Goal: Information Seeking & Learning: Learn about a topic

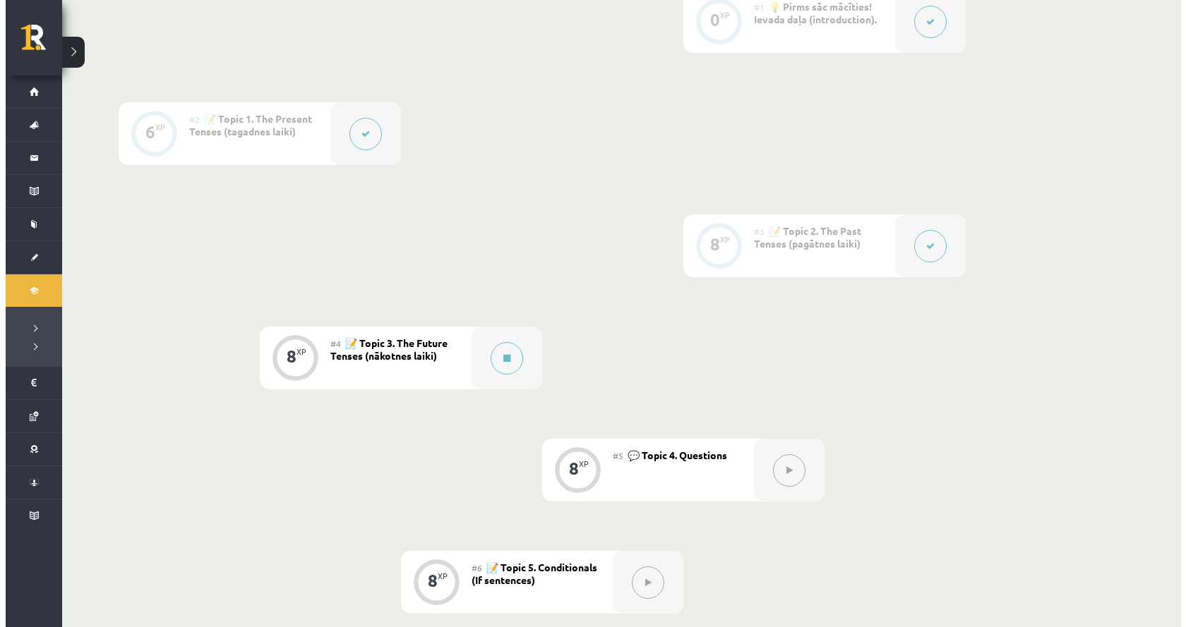
scroll to position [410, 0]
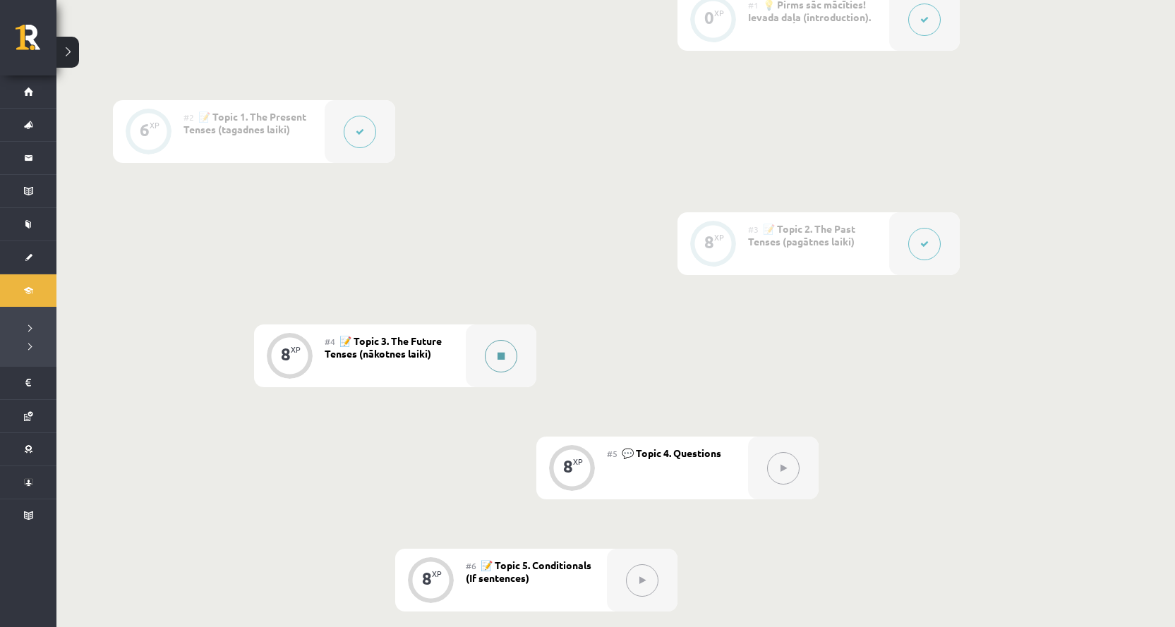
click at [493, 356] on button at bounding box center [501, 356] width 32 height 32
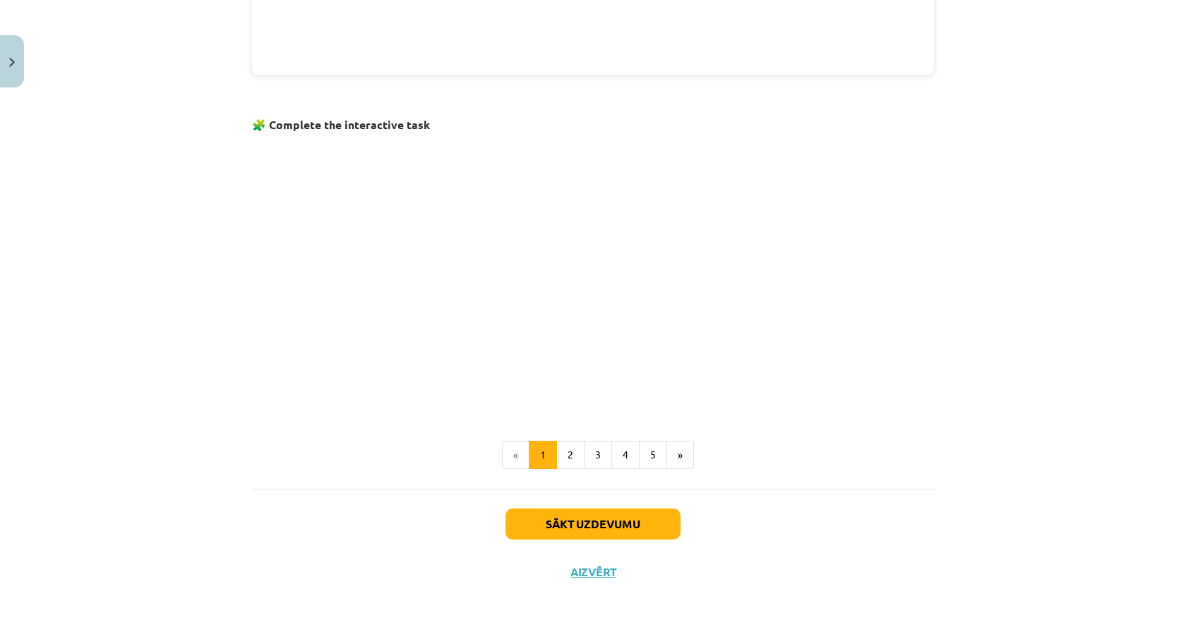
scroll to position [804, 0]
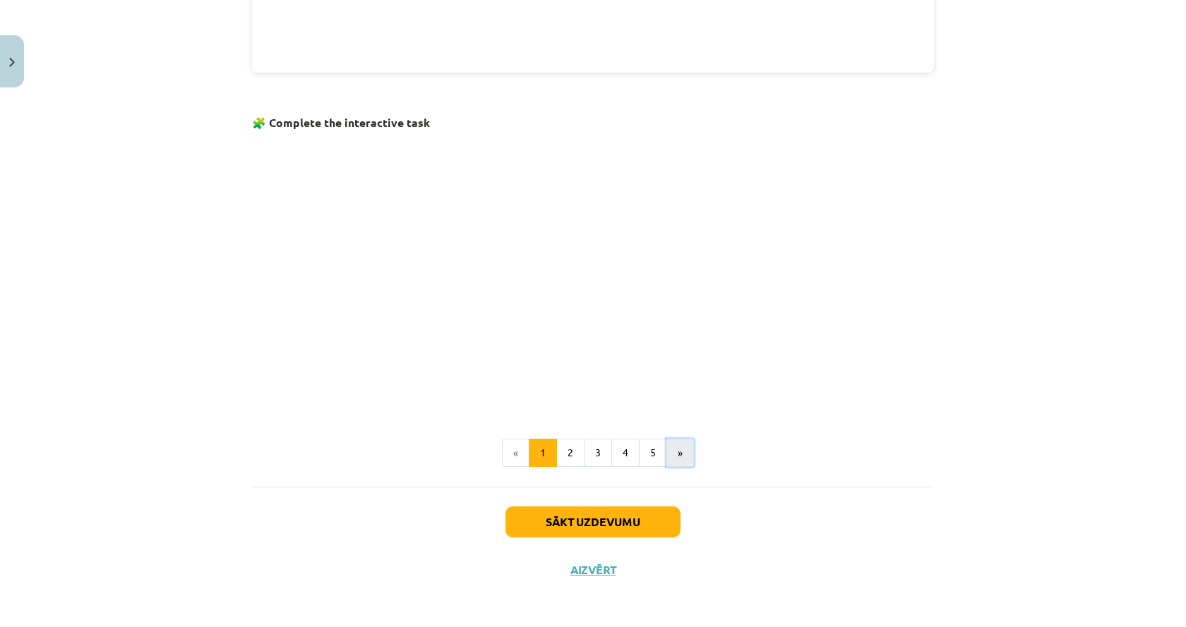
click at [670, 457] on button "»" at bounding box center [680, 453] width 28 height 28
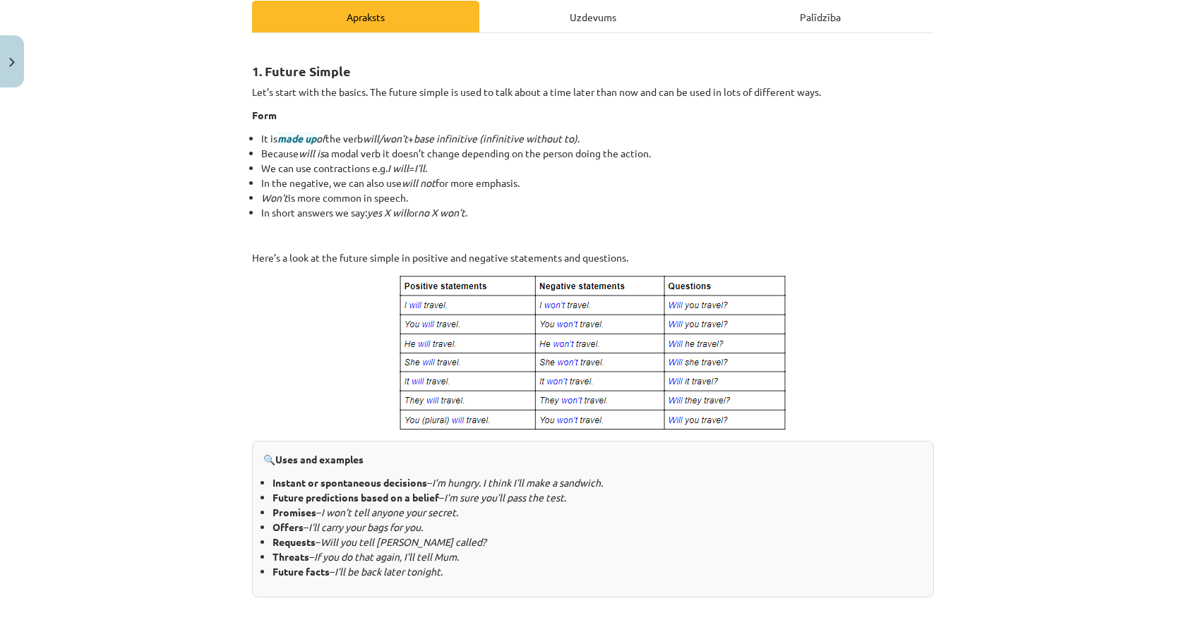
scroll to position [229, 0]
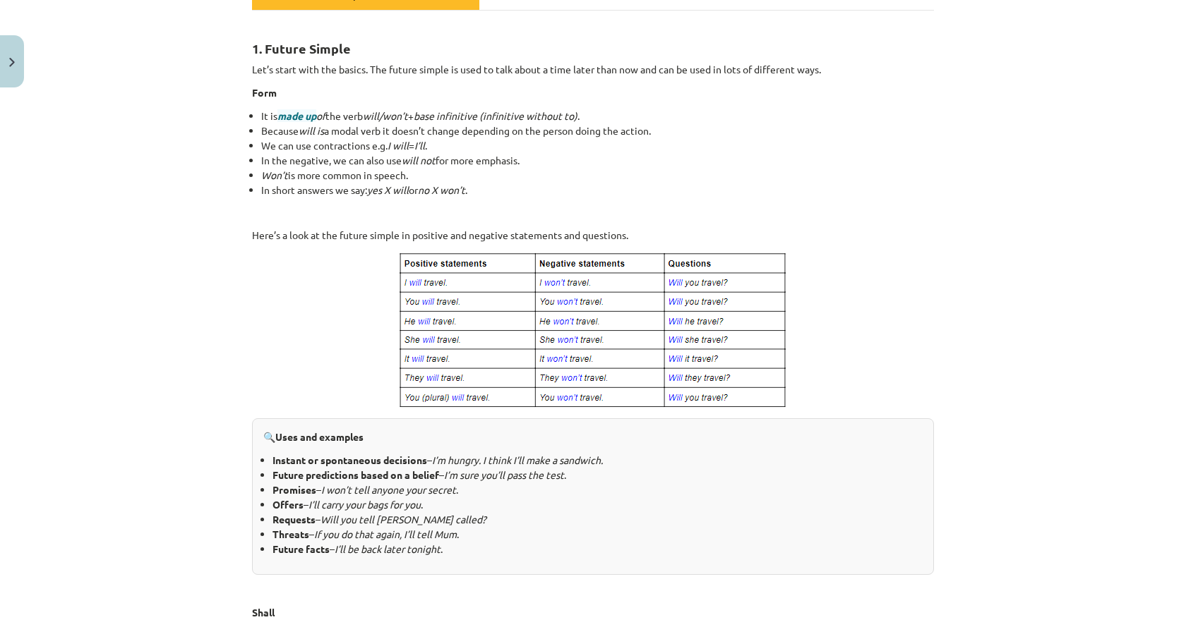
drag, startPoint x: 778, startPoint y: 164, endPoint x: 717, endPoint y: 171, distance: 61.9
click at [717, 171] on li "Won’t is more common in speech." at bounding box center [597, 175] width 673 height 15
click at [704, 299] on img at bounding box center [592, 330] width 391 height 159
click at [618, 321] on img at bounding box center [592, 330] width 391 height 159
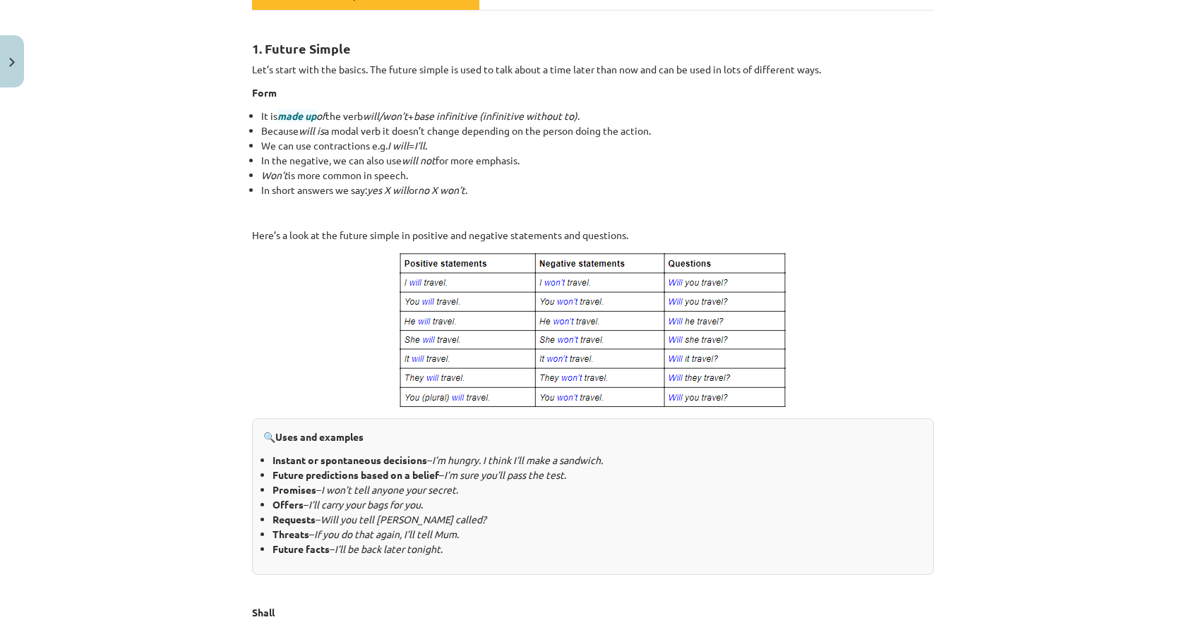
drag, startPoint x: 512, startPoint y: 289, endPoint x: 689, endPoint y: 337, distance: 183.0
click at [689, 337] on div "1. Future Simple Let’s start with the basics. The future simple is used to talk…" at bounding box center [593, 461] width 682 height 877
click at [1012, 380] on div "Mācību tēma: Angļu valoda i - 10.[PERSON_NAME] 1.ieskaites mācību materiāls #4 …" at bounding box center [593, 313] width 1186 height 627
drag, startPoint x: 390, startPoint y: 255, endPoint x: 829, endPoint y: 349, distance: 449.4
click at [829, 349] on p at bounding box center [593, 330] width 682 height 159
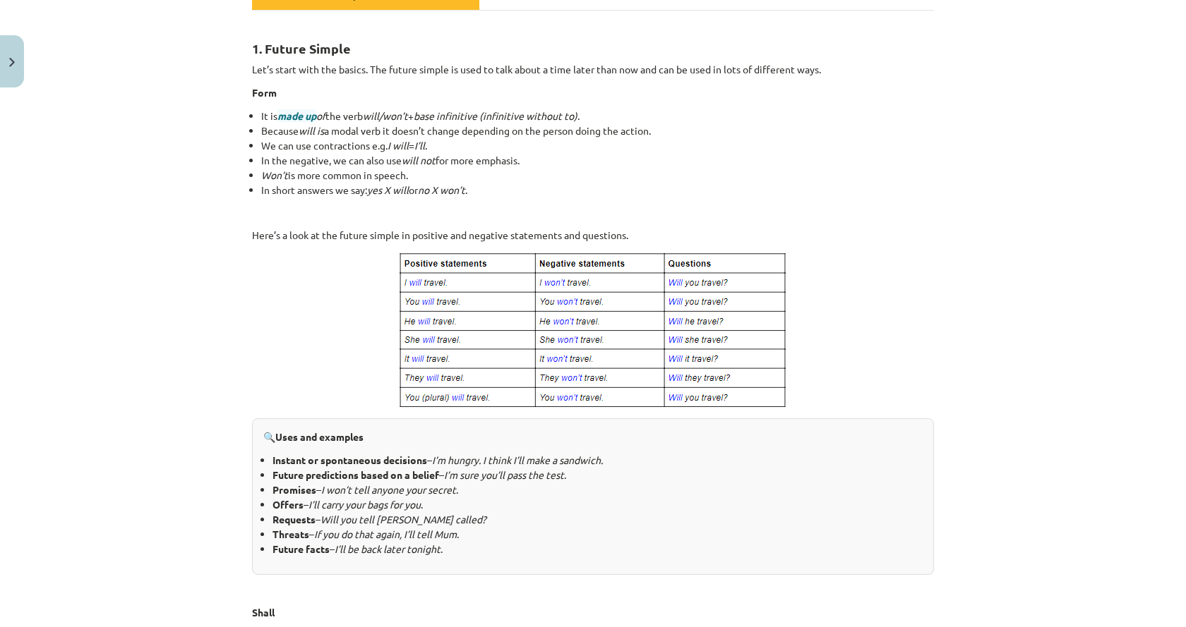
drag, startPoint x: 626, startPoint y: 355, endPoint x: 164, endPoint y: 303, distance: 464.5
click at [164, 303] on div "Mācību tēma: Angļu valoda i - 10.[PERSON_NAME] 1.ieskaites mācību materiāls #4 …" at bounding box center [593, 313] width 1186 height 627
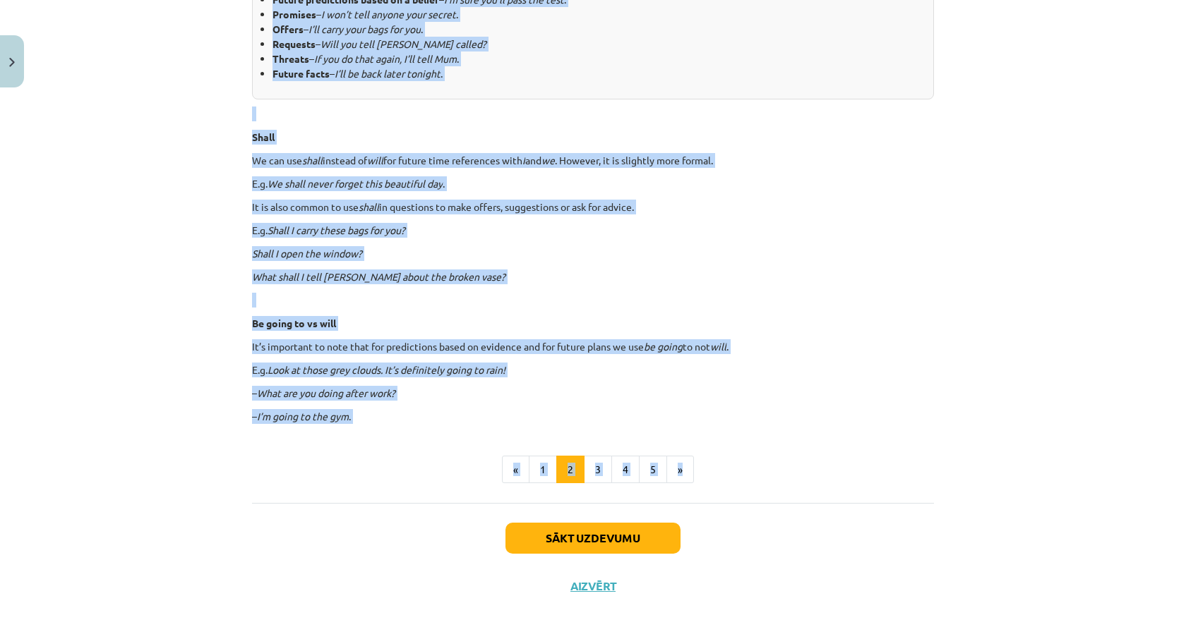
scroll to position [706, 0]
drag, startPoint x: 242, startPoint y: 267, endPoint x: 867, endPoint y: 414, distance: 642.3
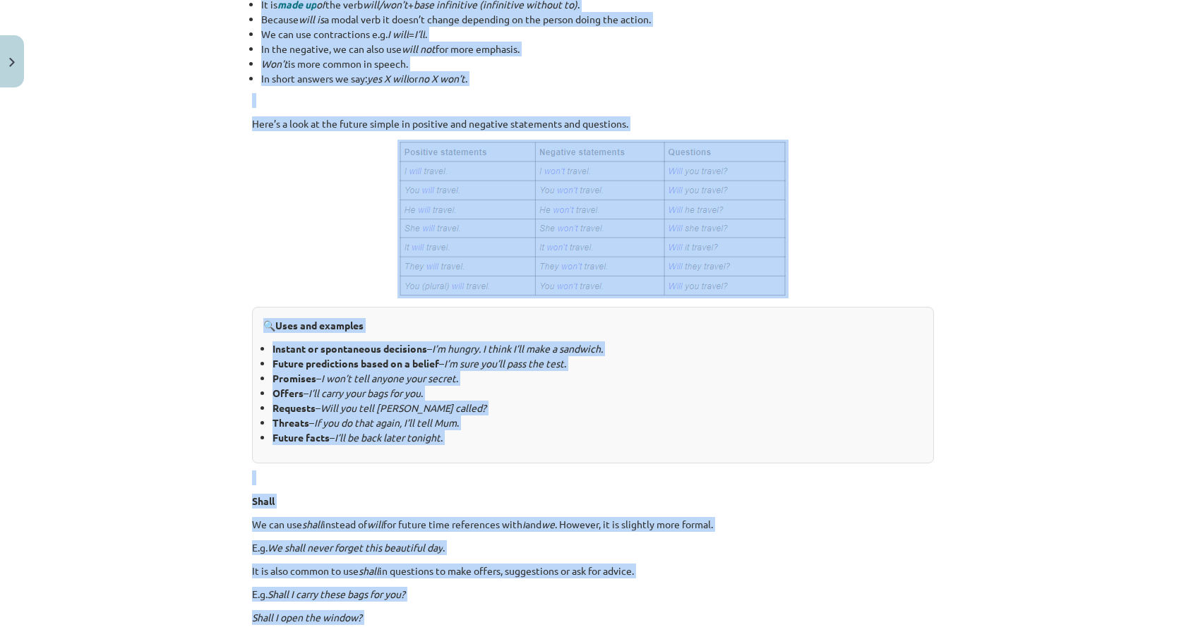
scroll to position [282, 0]
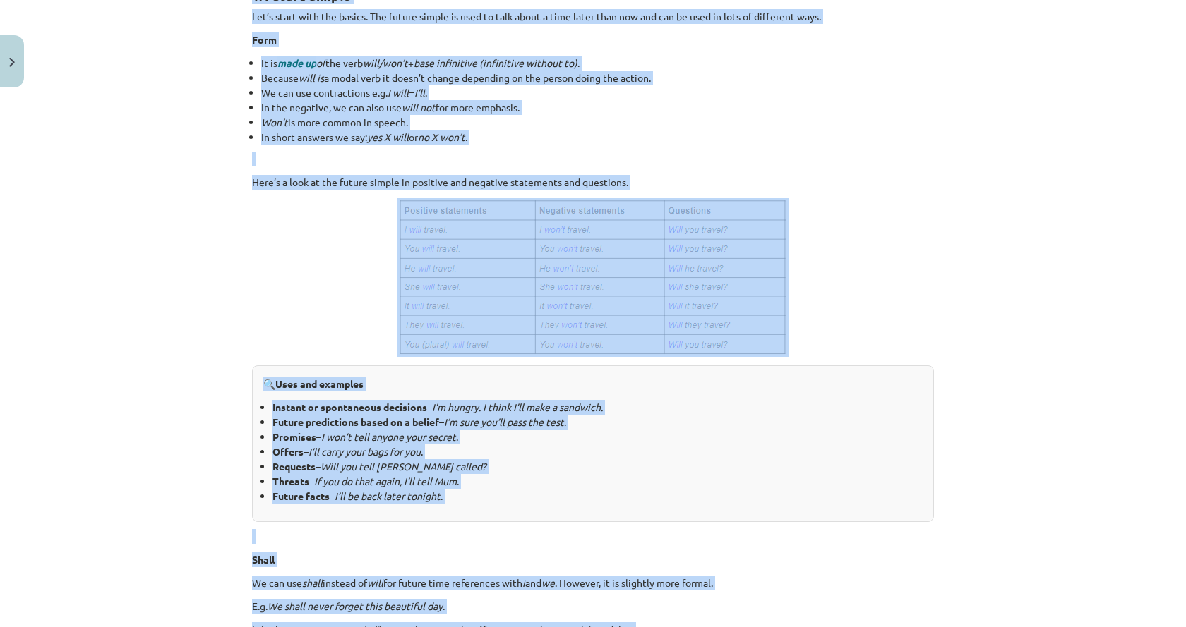
drag, startPoint x: 822, startPoint y: 440, endPoint x: 579, endPoint y: 322, distance: 270.8
click at [231, 283] on div "Mācību tēma: Angļu valoda i - 10.[PERSON_NAME] 1.ieskaites mācību materiāls #4 …" at bounding box center [593, 313] width 1186 height 627
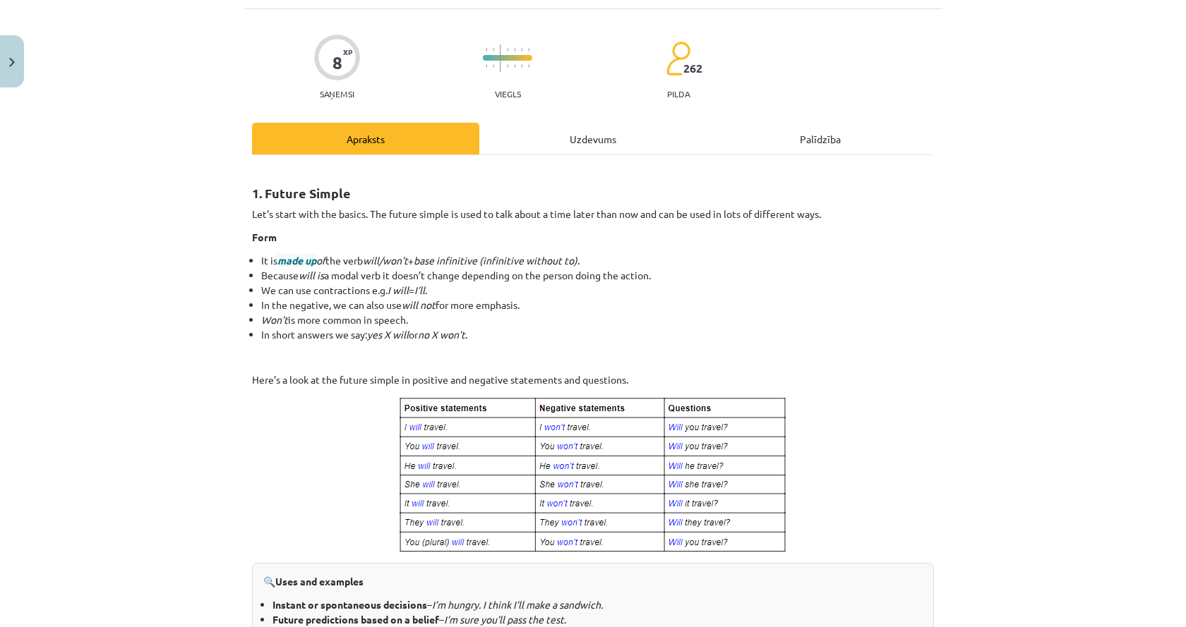
scroll to position [71, 0]
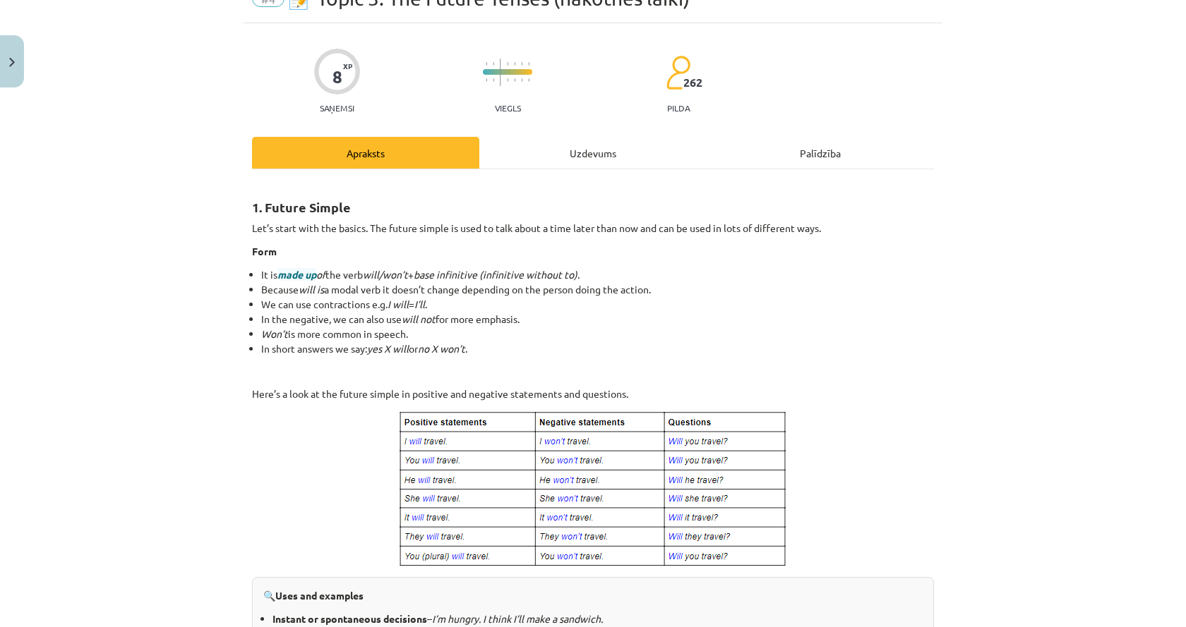
drag, startPoint x: 829, startPoint y: 327, endPoint x: 738, endPoint y: 327, distance: 91.0
click at [741, 328] on li "Won’t is more common in speech." at bounding box center [597, 334] width 673 height 15
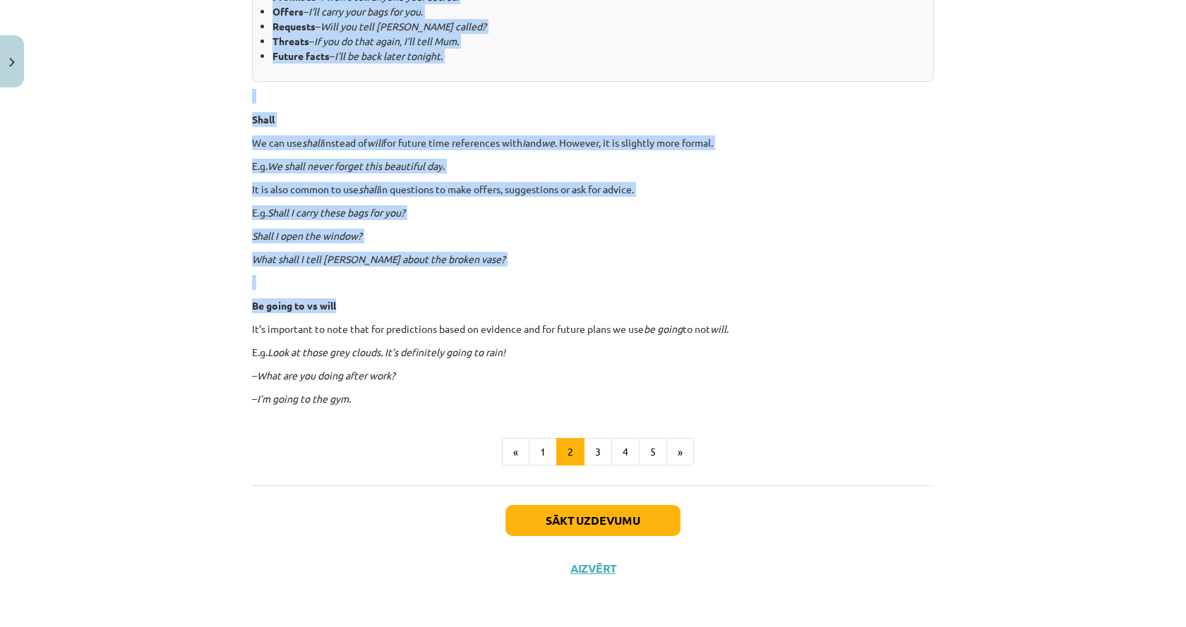
scroll to position [723, 0]
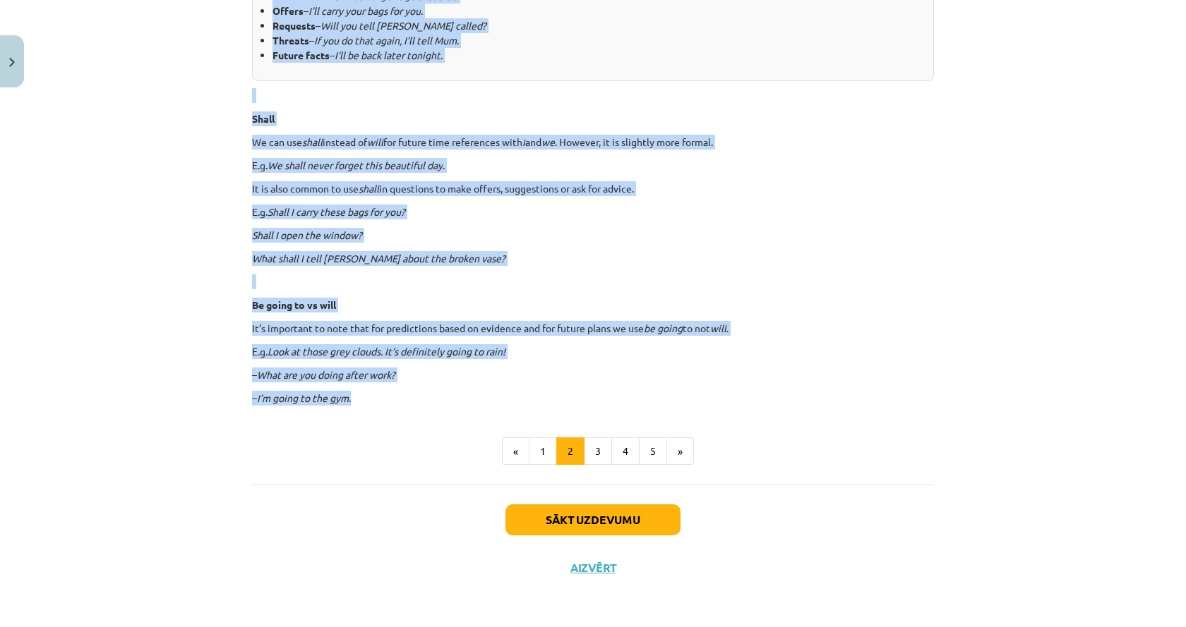
drag, startPoint x: 254, startPoint y: 205, endPoint x: 718, endPoint y: 392, distance: 500.9
click at [718, 392] on div "Mācību tēma: Angļu valoda i - 10.[PERSON_NAME] 1.ieskaites mācību materiāls #4 …" at bounding box center [593, 313] width 1186 height 627
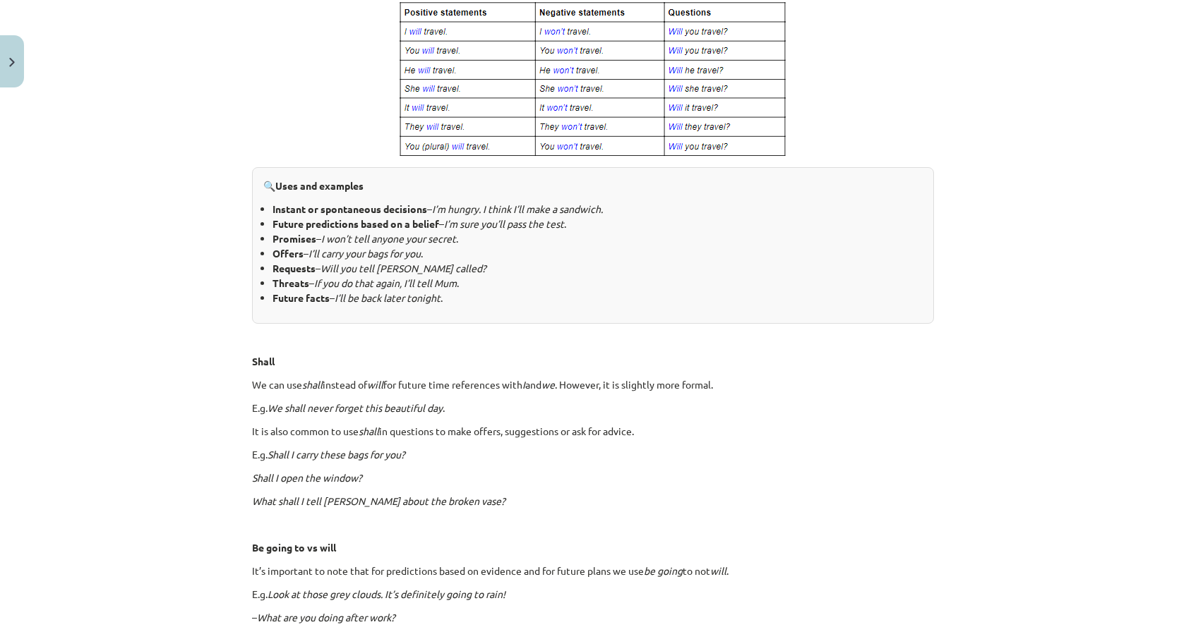
scroll to position [353, 0]
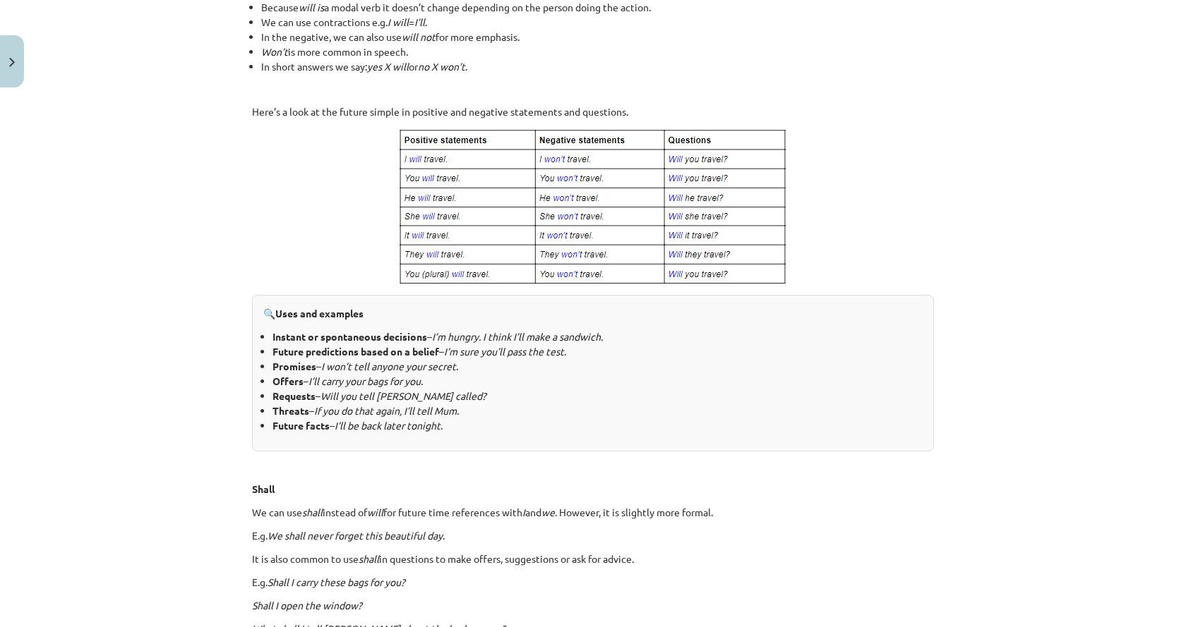
drag, startPoint x: 752, startPoint y: 413, endPoint x: 627, endPoint y: 386, distance: 127.1
click at [627, 386] on li "Offers – I’ll carry your bags for you ." at bounding box center [597, 381] width 650 height 15
drag, startPoint x: 268, startPoint y: 311, endPoint x: 353, endPoint y: 327, distance: 86.2
click at [353, 327] on div "🔍 Uses and examples Instant or spontaneous decisions – I’m hungry. I think I’ll…" at bounding box center [593, 373] width 682 height 157
drag, startPoint x: 613, startPoint y: 402, endPoint x: 606, endPoint y: 367, distance: 36.0
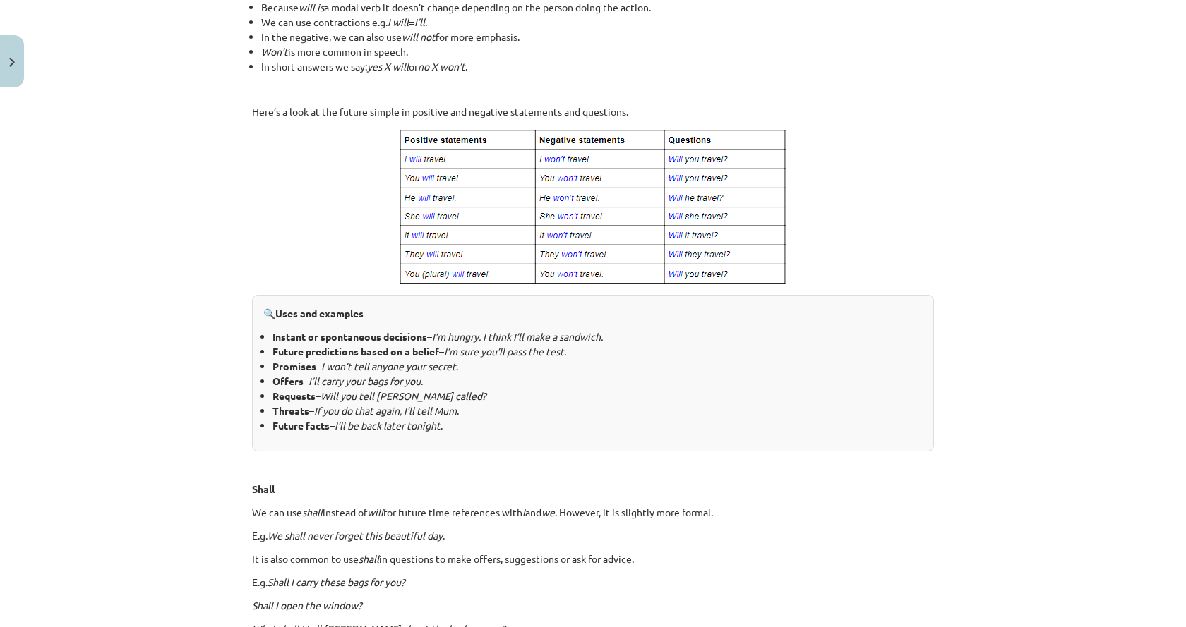
click at [614, 402] on li "Requests – Will you tell [PERSON_NAME] called?" at bounding box center [597, 396] width 650 height 15
drag, startPoint x: 565, startPoint y: 218, endPoint x: 651, endPoint y: 462, distance: 259.2
click at [651, 462] on p at bounding box center [593, 466] width 682 height 15
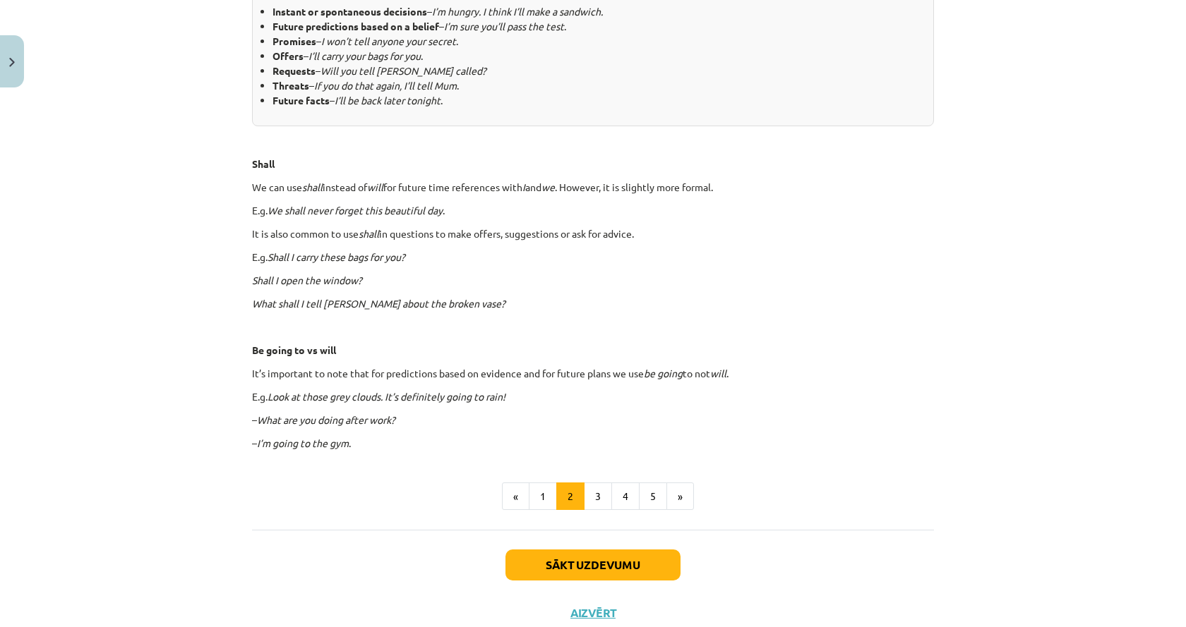
scroll to position [653, 0]
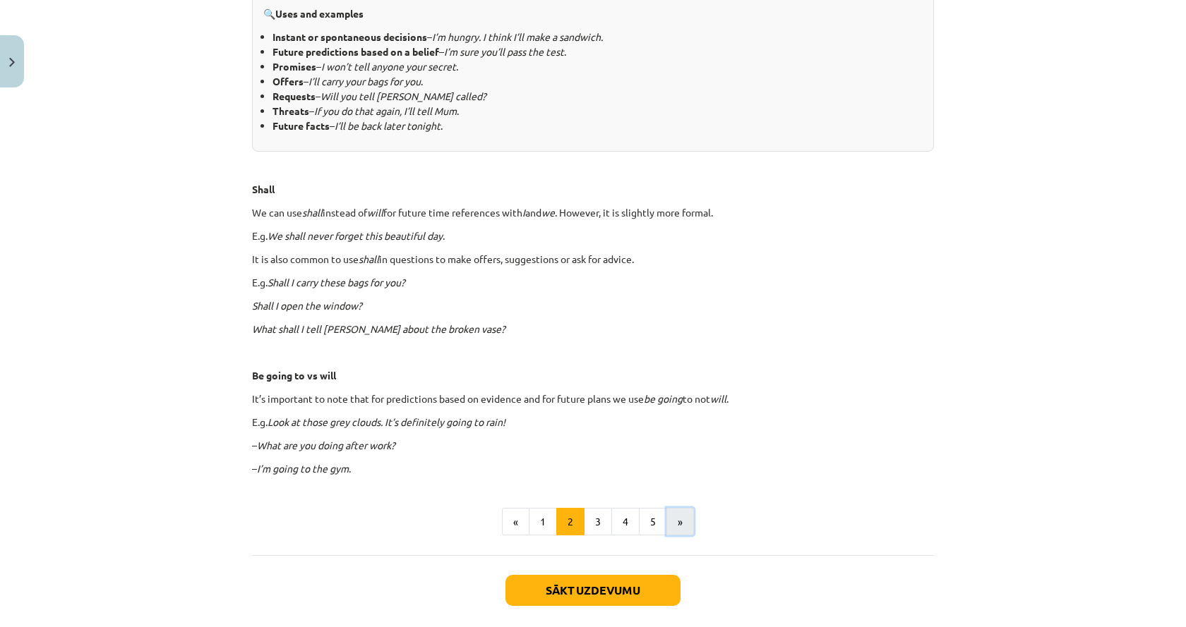
click at [678, 530] on button "»" at bounding box center [680, 522] width 28 height 28
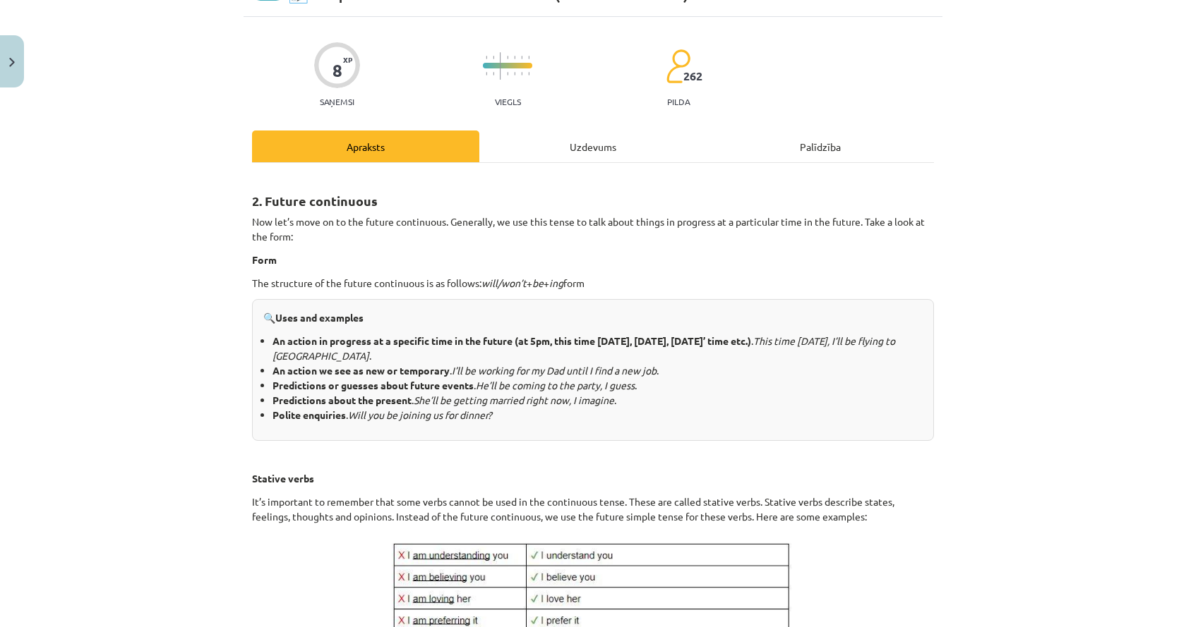
scroll to position [141, 0]
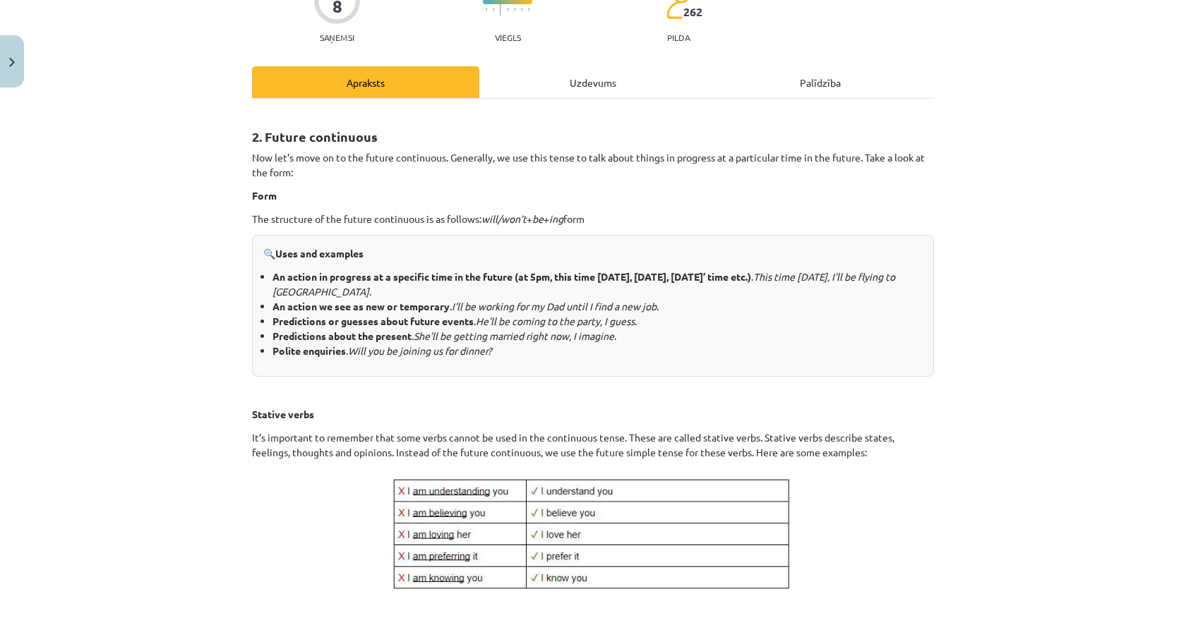
drag, startPoint x: 457, startPoint y: 325, endPoint x: 384, endPoint y: 333, distance: 73.9
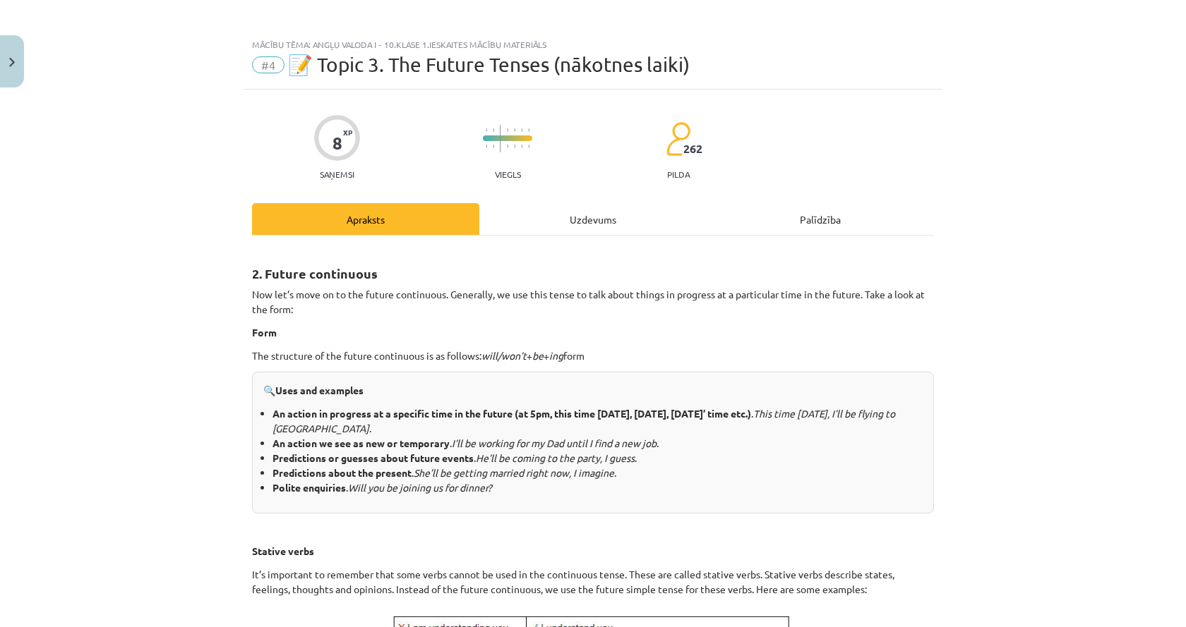
scroll to position [0, 0]
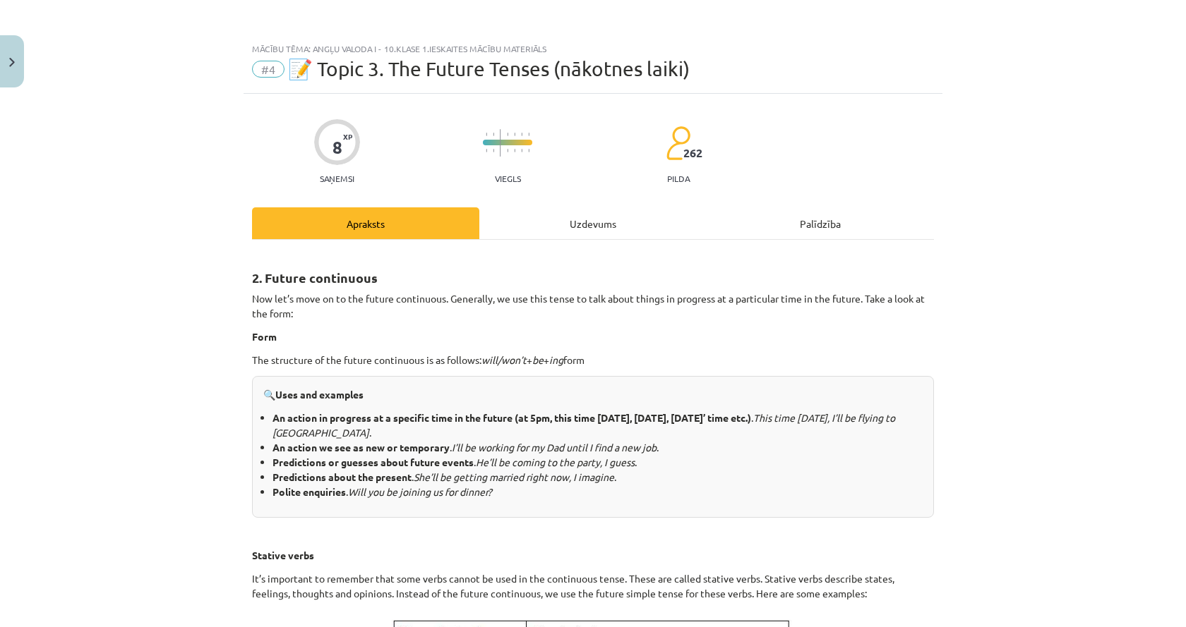
drag, startPoint x: 335, startPoint y: 462, endPoint x: 992, endPoint y: 518, distance: 658.8
click at [992, 518] on div "Mācību tēma: Angļu valoda i - 10.[PERSON_NAME] 1.ieskaites mācību materiāls #4 …" at bounding box center [593, 313] width 1186 height 627
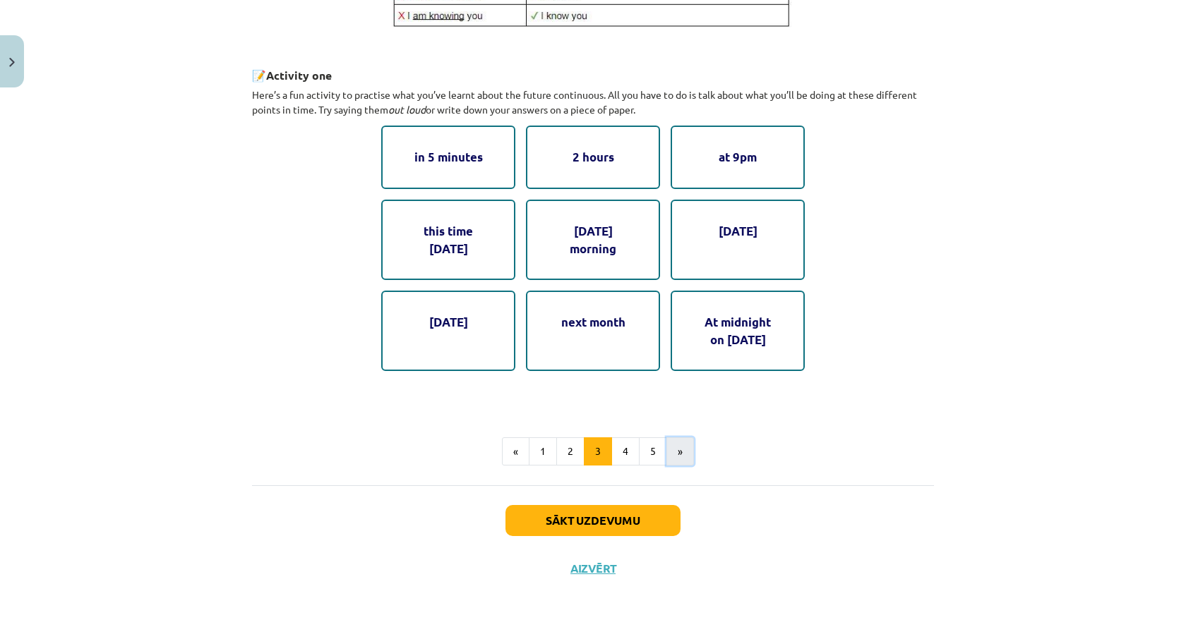
click at [671, 462] on button "»" at bounding box center [680, 452] width 28 height 28
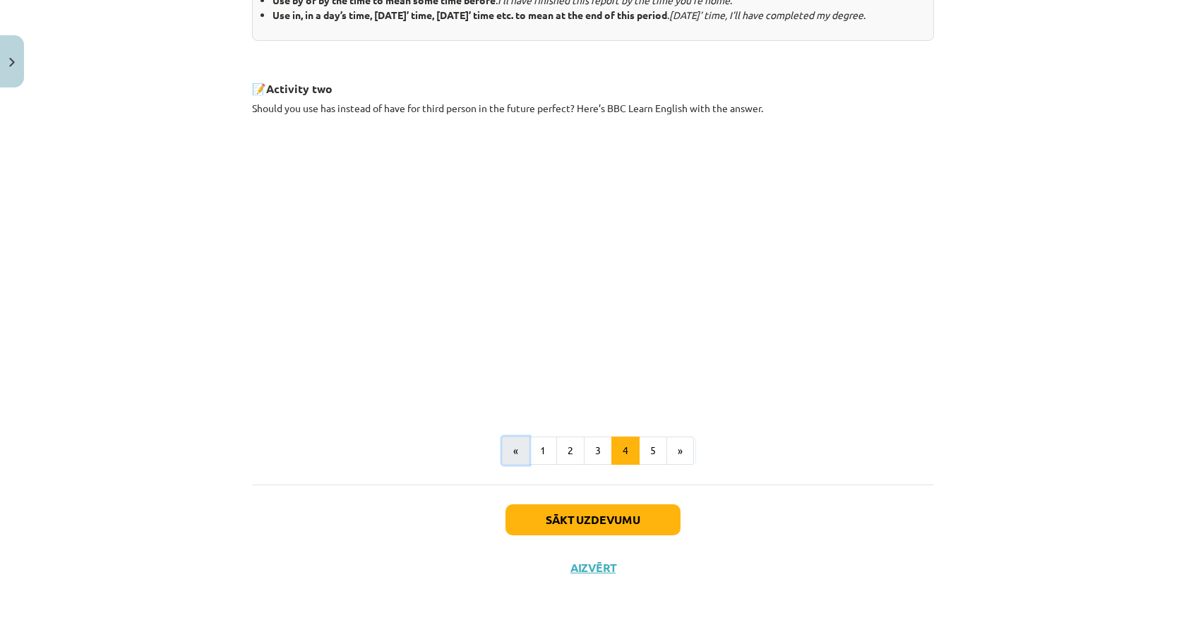
click at [509, 457] on button "«" at bounding box center [516, 451] width 28 height 28
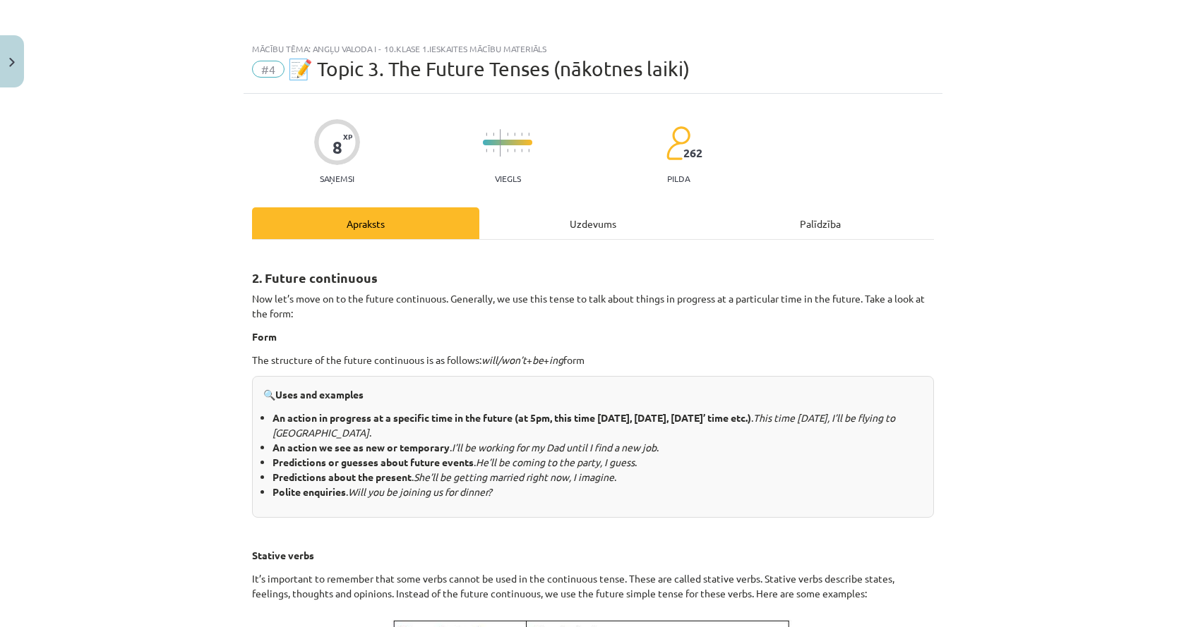
click at [259, 75] on span "#4" at bounding box center [268, 69] width 32 height 17
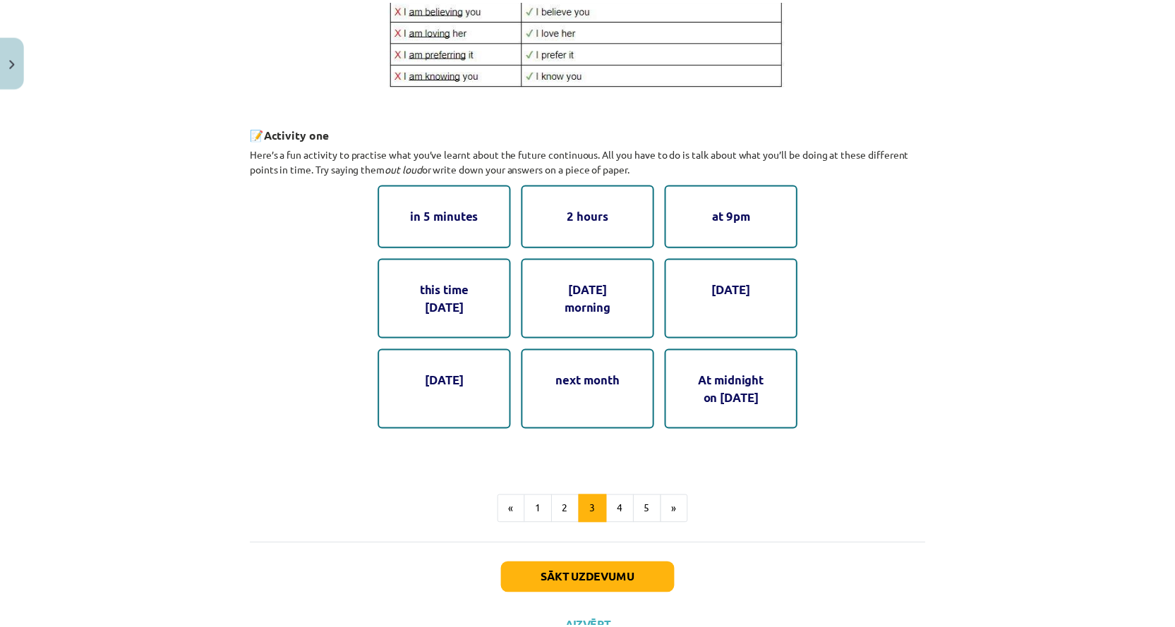
scroll to position [704, 0]
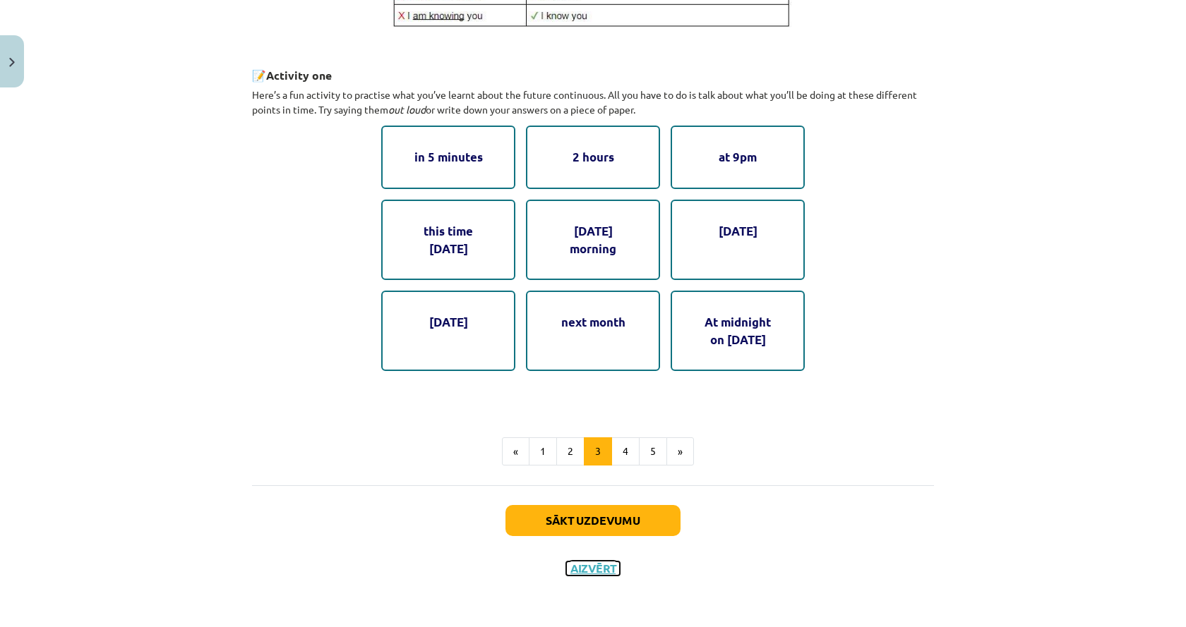
click at [589, 572] on button "Aizvērt" at bounding box center [593, 569] width 54 height 14
